Goal: Find specific page/section: Find specific page/section

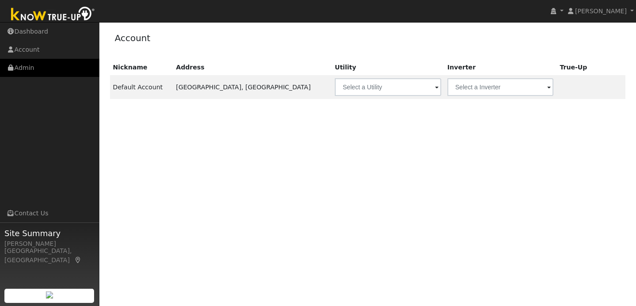
click at [65, 70] on link "Admin" at bounding box center [49, 68] width 99 height 18
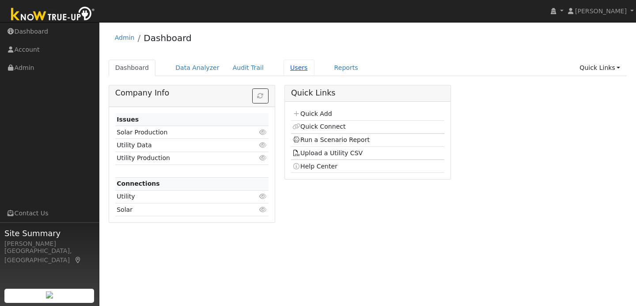
click at [298, 69] on link "Users" at bounding box center [298, 68] width 31 height 16
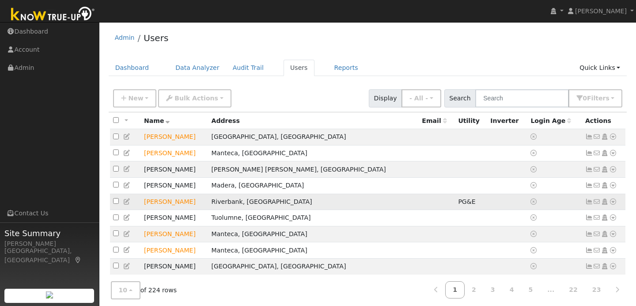
scroll to position [33, 0]
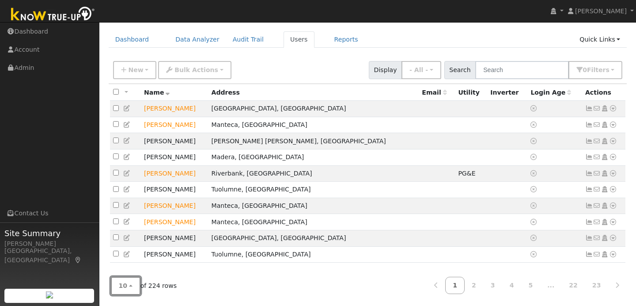
click at [133, 284] on button "10" at bounding box center [126, 285] width 30 height 18
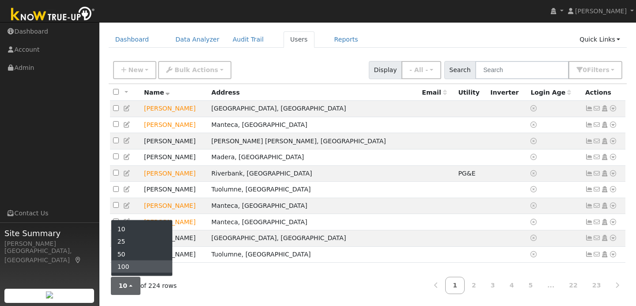
click at [144, 262] on link "100" at bounding box center [141, 266] width 61 height 12
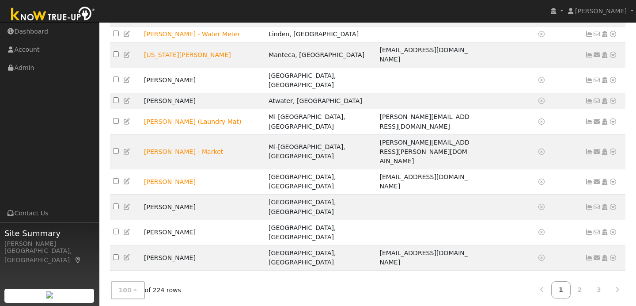
scroll to position [1520, 0]
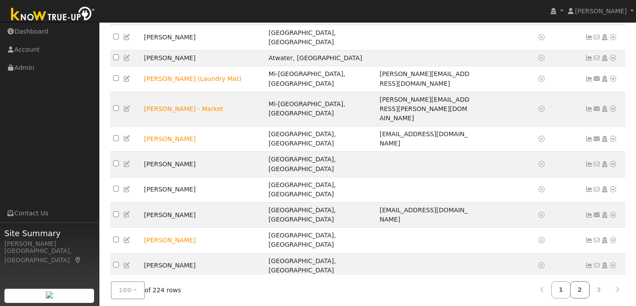
click at [578, 286] on link "2" at bounding box center [579, 289] width 19 height 17
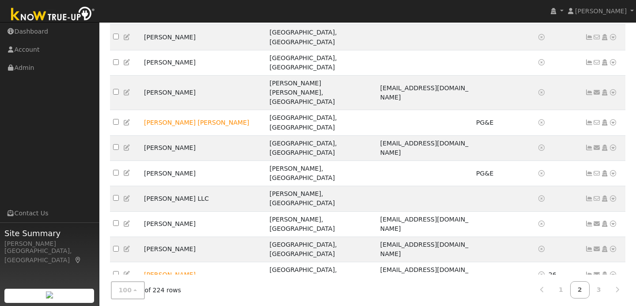
scroll to position [476, 0]
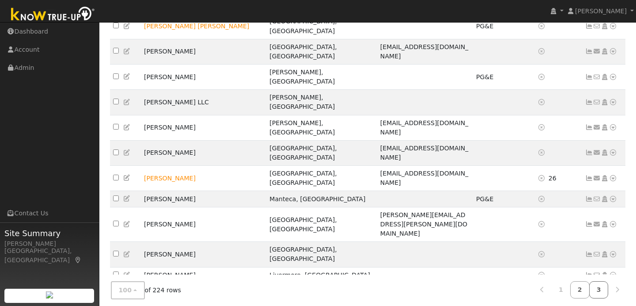
click at [596, 288] on link "3" at bounding box center [598, 289] width 19 height 17
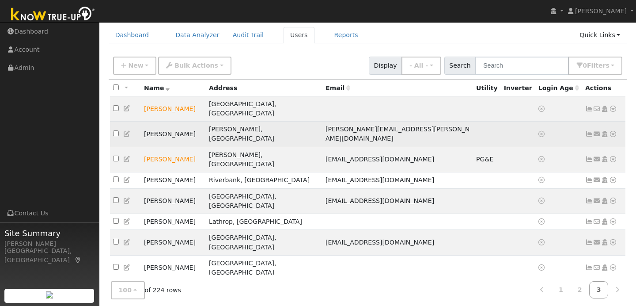
scroll to position [0, 0]
